Goal: Transaction & Acquisition: Complete application form

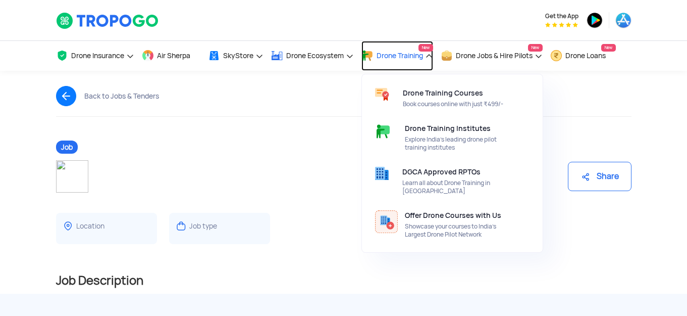
click at [422, 56] on span "Drone Training" at bounding box center [400, 56] width 46 height 8
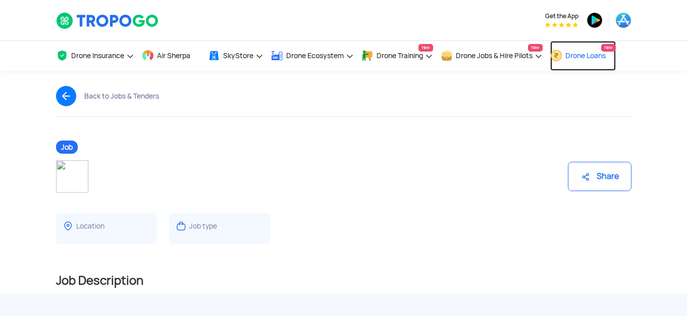
click at [592, 52] on span "Drone Loans" at bounding box center [586, 56] width 40 height 8
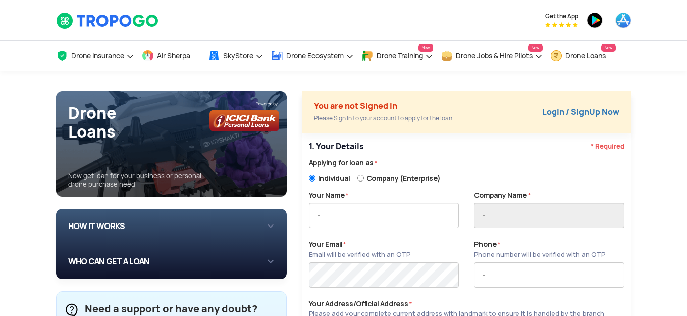
click at [263, 222] on div "HOW IT WORKS 1 Login/Create you account with your email or phone number 2 Fill …" at bounding box center [171, 226] width 207 height 19
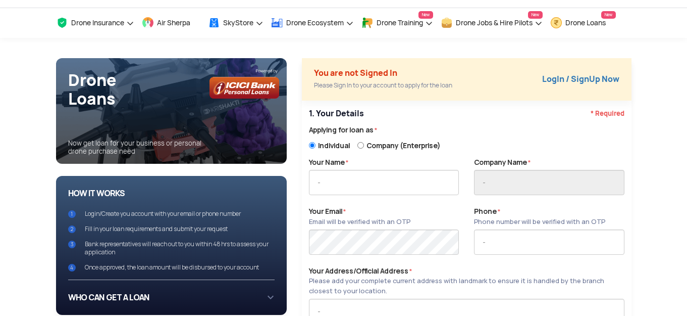
scroll to position [50, 0]
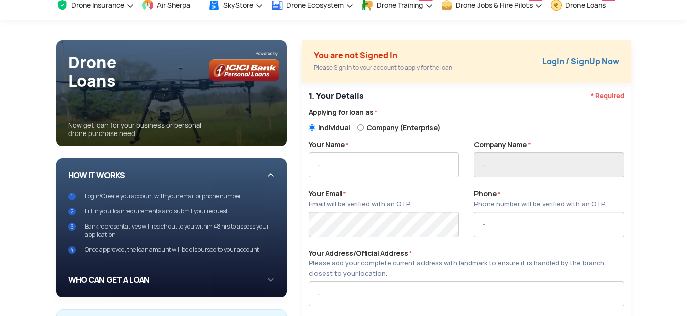
click at [266, 173] on div "HOW IT WORKS 1 Login/Create you account with your email or phone number 2 Fill …" at bounding box center [171, 209] width 207 height 87
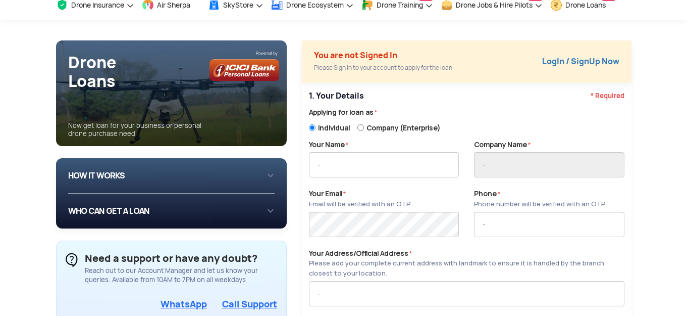
click at [275, 207] on div "HOW IT WORKS 1 Login/Create you account with your email or phone number 2 Fill …" at bounding box center [171, 193] width 231 height 70
click at [268, 209] on div "WHO CAN GET A LOAN If you are an individual looking to: Buy drone for personal …" at bounding box center [171, 210] width 207 height 35
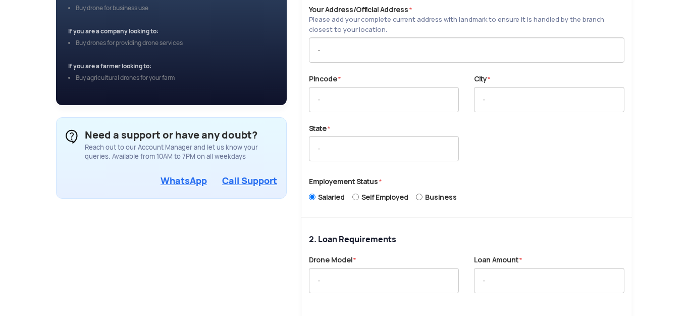
scroll to position [303, 0]
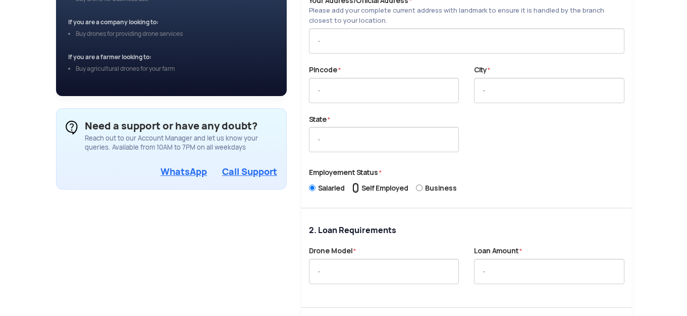
click at [357, 187] on input "Self Employed" at bounding box center [355, 187] width 7 height 11
radio input "true"
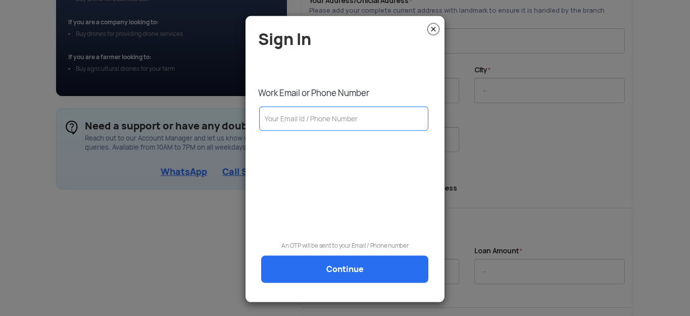
click at [436, 29] on img at bounding box center [433, 29] width 12 height 12
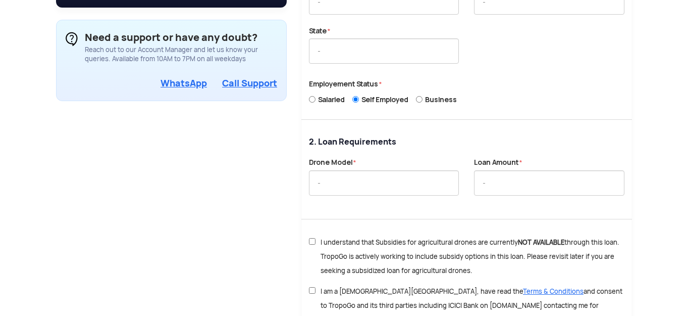
scroll to position [404, 0]
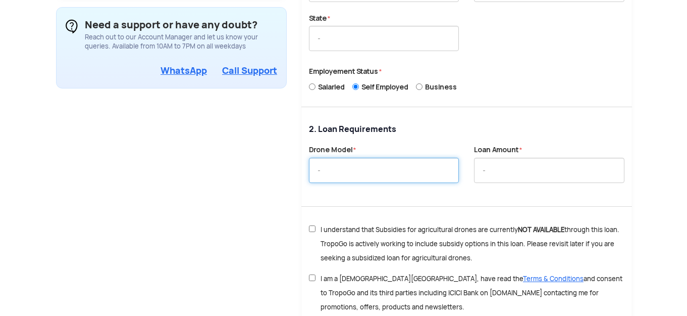
click at [376, 170] on input "text" at bounding box center [384, 170] width 150 height 25
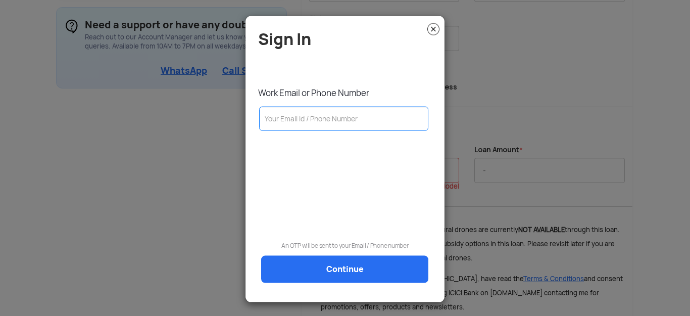
click at [430, 26] on img at bounding box center [433, 29] width 12 height 12
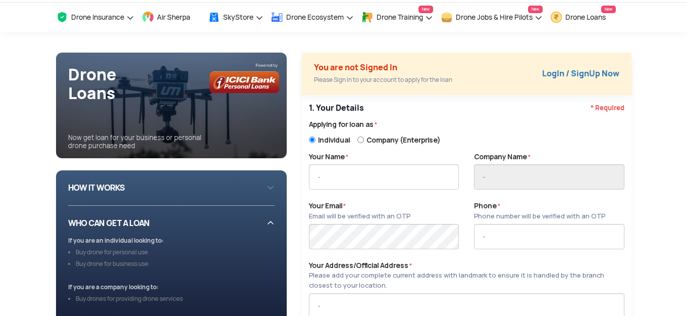
scroll to position [0, 0]
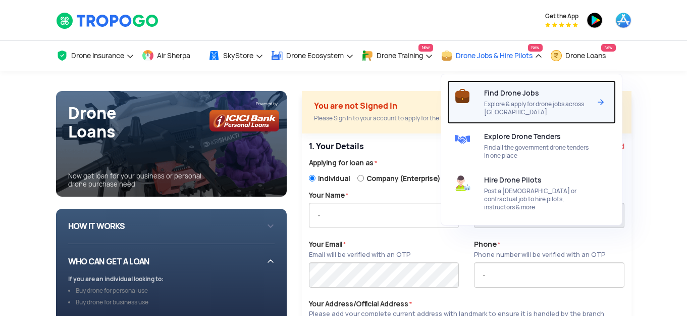
click at [524, 90] on span "Find Drone Jobs" at bounding box center [511, 93] width 55 height 8
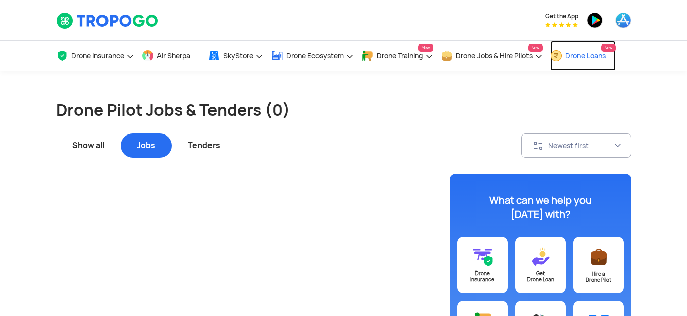
click at [580, 52] on span "Drone Loans" at bounding box center [586, 56] width 40 height 8
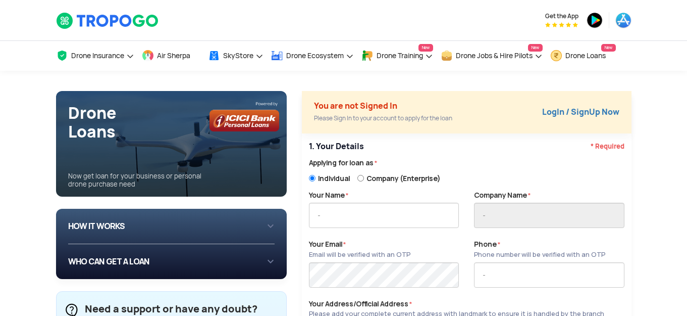
click at [229, 123] on img at bounding box center [245, 116] width 70 height 30
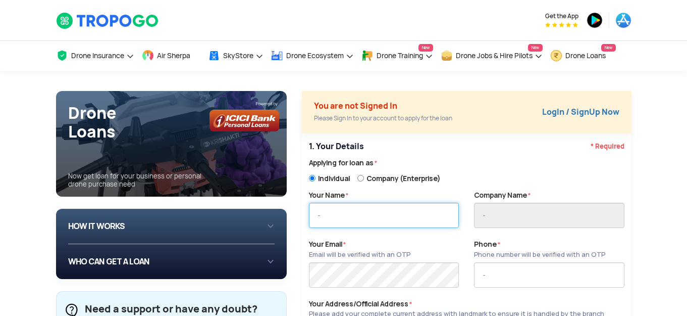
click at [341, 209] on input "text" at bounding box center [384, 214] width 150 height 25
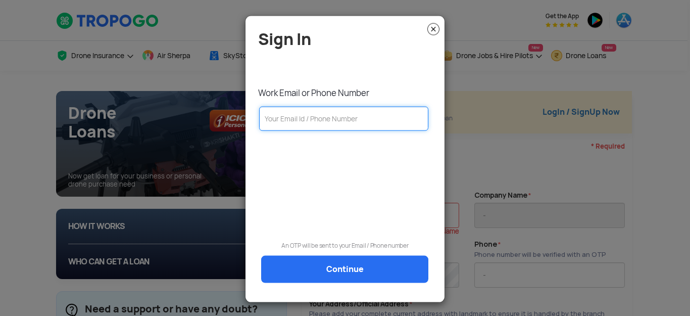
click at [320, 120] on input "text" at bounding box center [343, 118] width 169 height 24
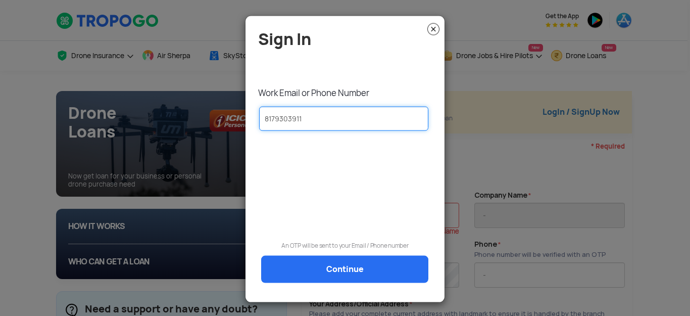
type input "8179303911"
click at [342, 271] on link "Continue" at bounding box center [344, 268] width 167 height 27
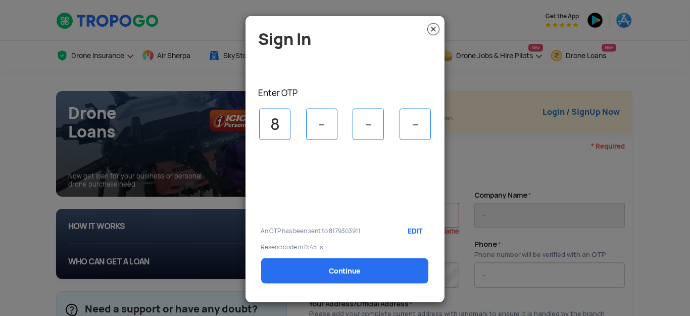
type input "8"
type input "4"
type input "0"
type input "4"
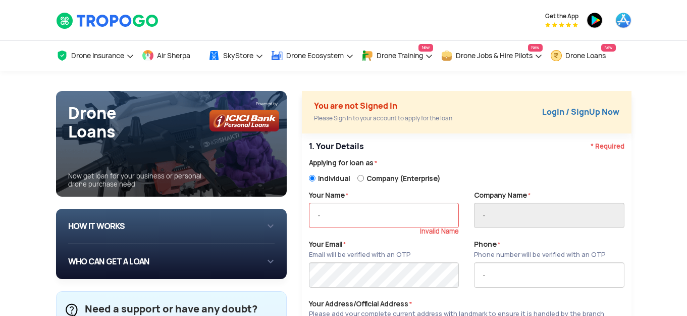
type input "8179303911"
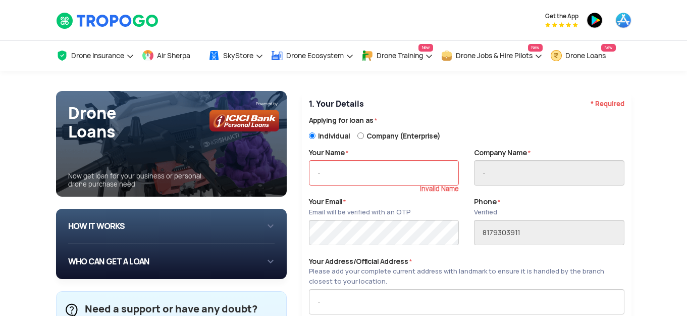
click at [350, 208] on div "Email will be verified with an OTP" at bounding box center [359, 212] width 101 height 10
click at [358, 181] on input "text" at bounding box center [384, 172] width 150 height 25
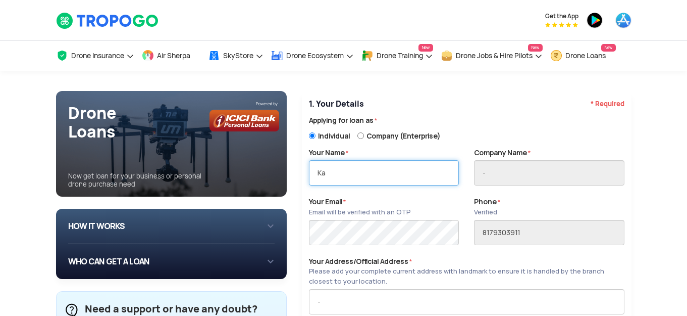
type input "K"
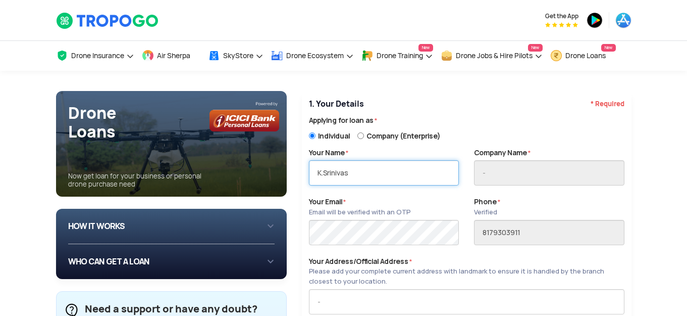
type input "K.Srinivas"
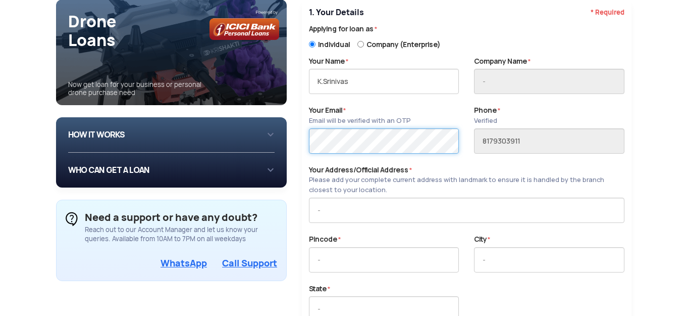
scroll to position [101, 0]
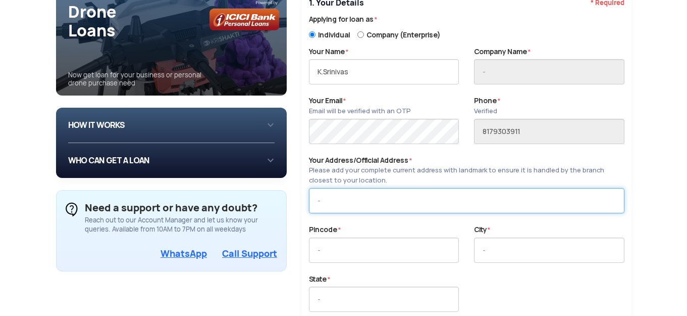
click at [341, 193] on input "text" at bounding box center [467, 200] width 316 height 25
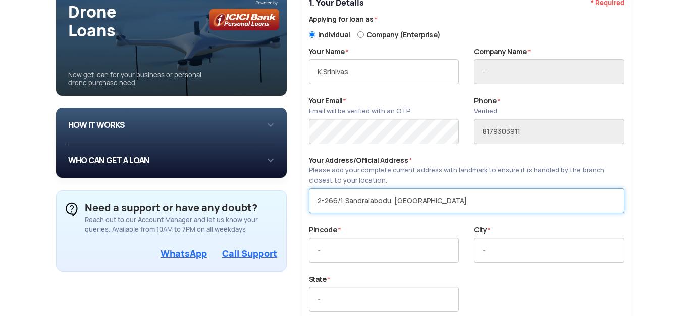
type input "2-266/1, Sandralabodu, Aswapuram"
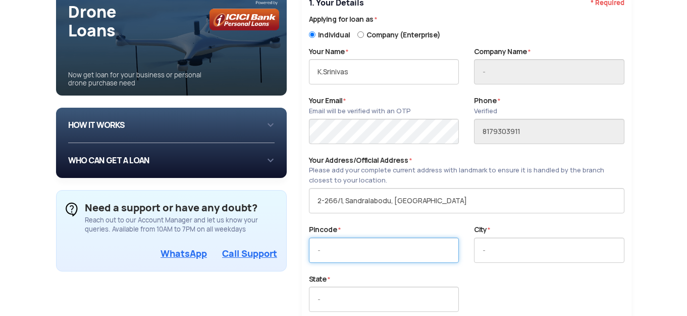
click at [349, 243] on input "text" at bounding box center [384, 249] width 150 height 25
type input "507116"
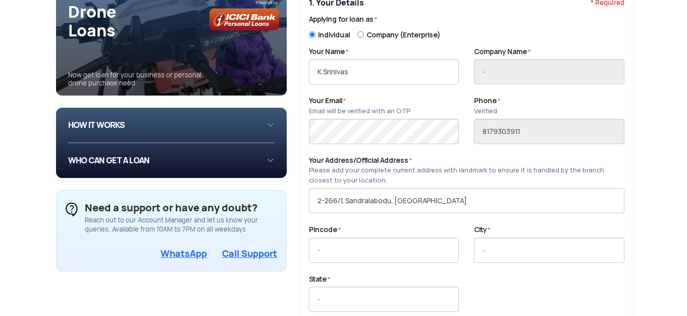
click at [366, 219] on div at bounding box center [467, 218] width 316 height 11
click at [345, 248] on input "text" at bounding box center [384, 249] width 150 height 25
type input "507116"
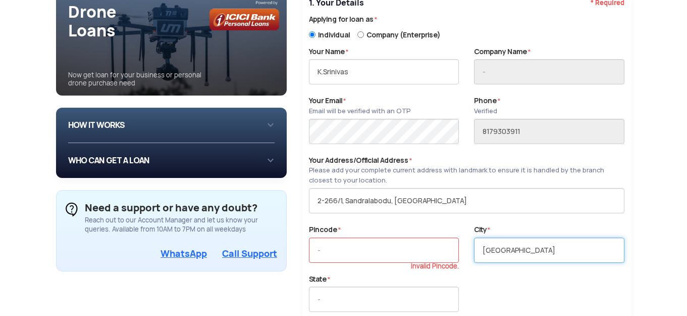
type input "Aswapuram"
click at [506, 266] on div at bounding box center [549, 268] width 150 height 11
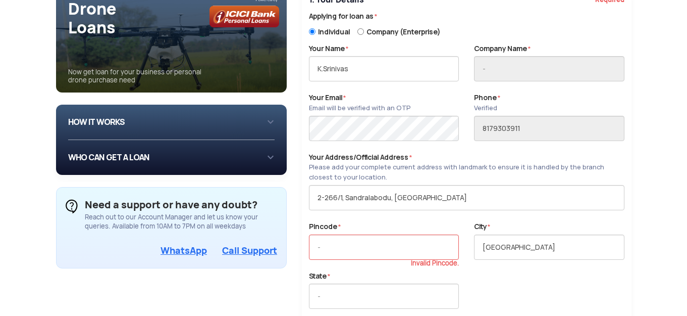
scroll to position [151, 0]
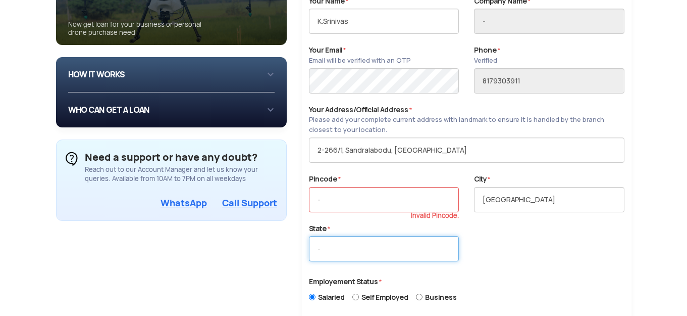
click at [363, 249] on input "text" at bounding box center [384, 248] width 150 height 25
type input "telangana"
click at [542, 266] on div at bounding box center [466, 223] width 331 height 98
click at [344, 202] on input "text" at bounding box center [384, 199] width 150 height 25
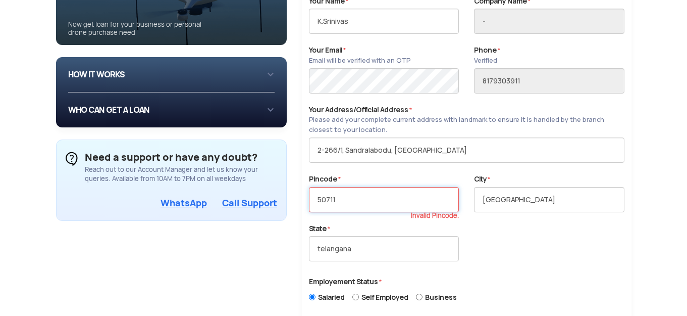
type input "507116"
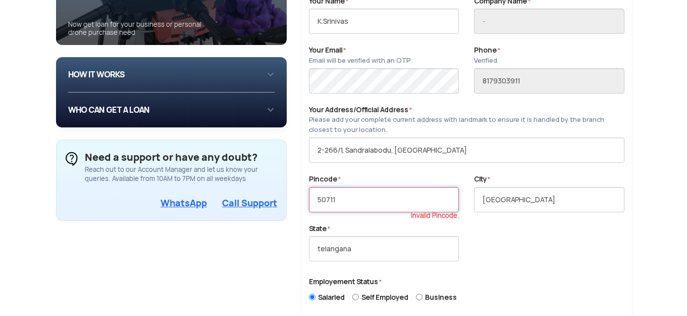
type input "507117"
click at [338, 194] on input "text" at bounding box center [384, 199] width 150 height 25
type input "507111"
click at [512, 228] on div at bounding box center [466, 223] width 331 height 98
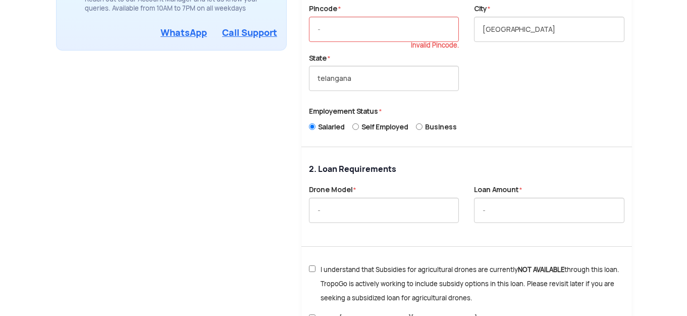
scroll to position [252, 0]
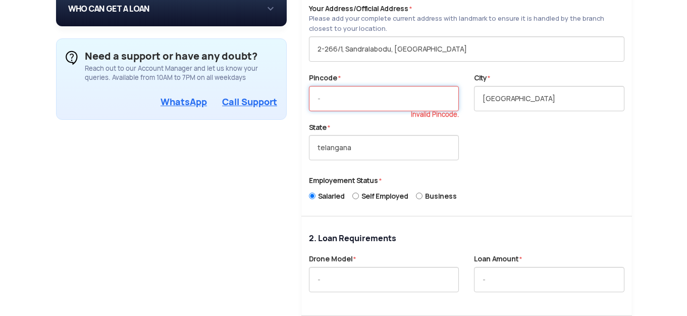
click at [373, 104] on input "text" at bounding box center [384, 98] width 150 height 25
type input "hhsd"
click at [350, 101] on input "hhsd" at bounding box center [384, 98] width 150 height 25
type input "5"
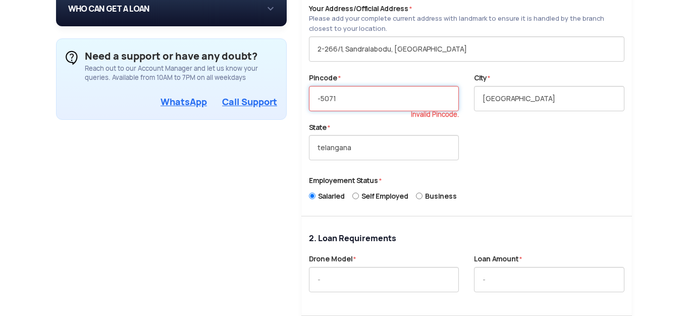
type input "-50711"
type input ".50711"
type input "hu"
drag, startPoint x: 354, startPoint y: 99, endPoint x: 303, endPoint y: 96, distance: 50.6
click at [303, 96] on div "Pincode * hu Invalid Pincode." at bounding box center [383, 97] width 165 height 49
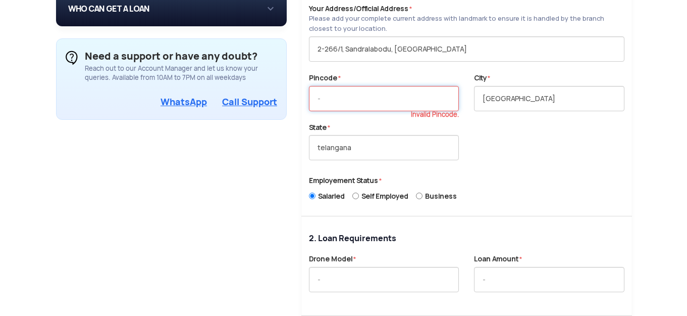
type input "-"
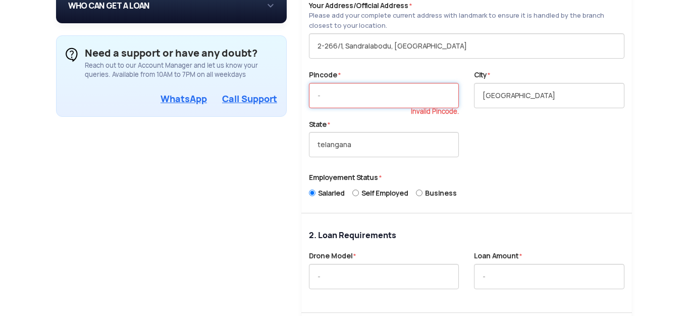
scroll to position [303, 0]
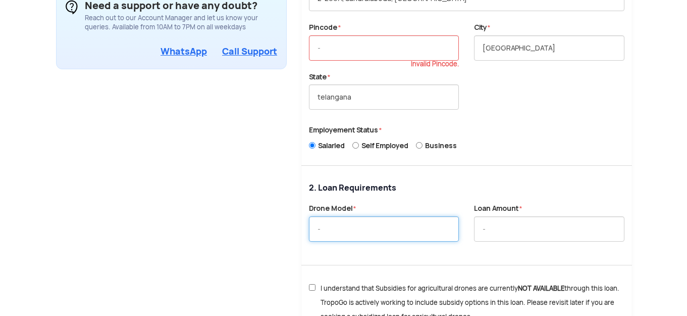
click at [355, 226] on input "text" at bounding box center [384, 228] width 150 height 25
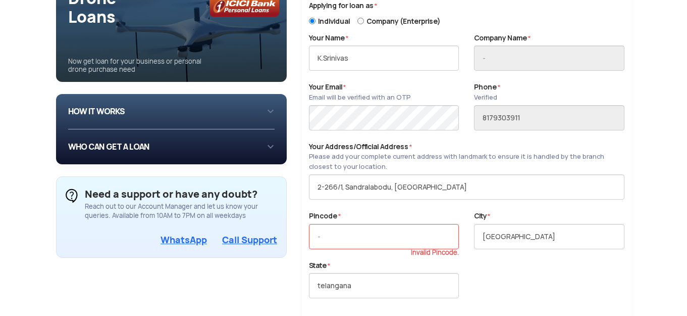
scroll to position [0, 0]
